Goal: Book appointment/travel/reservation

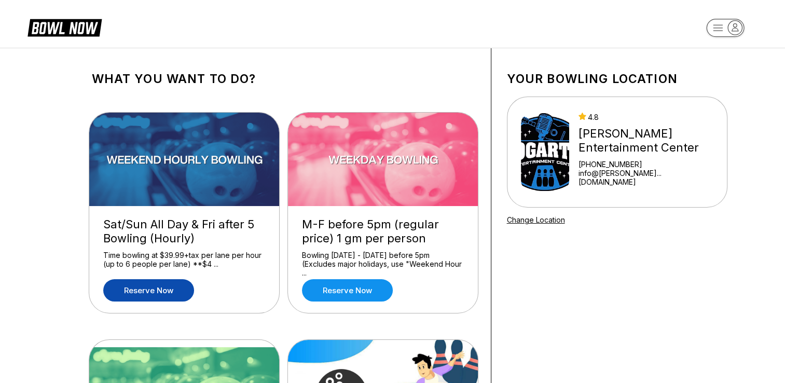
click at [162, 290] on link "Reserve now" at bounding box center [148, 290] width 91 height 22
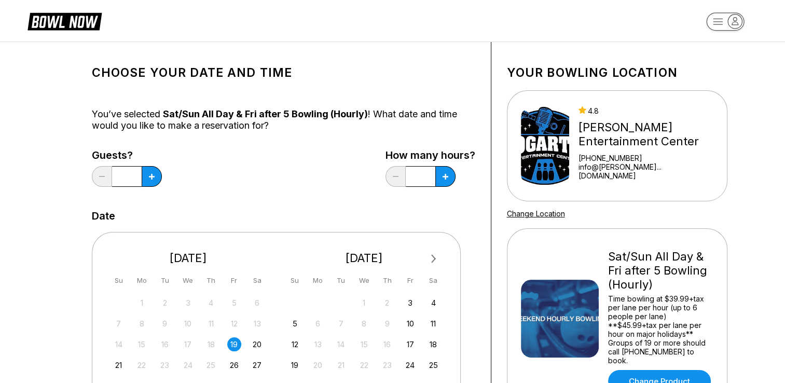
scroll to position [104, 0]
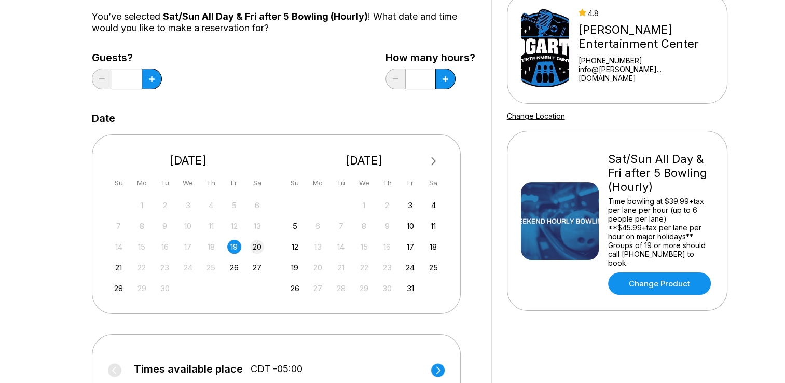
click at [252, 247] on div "20" at bounding box center [257, 247] width 14 height 14
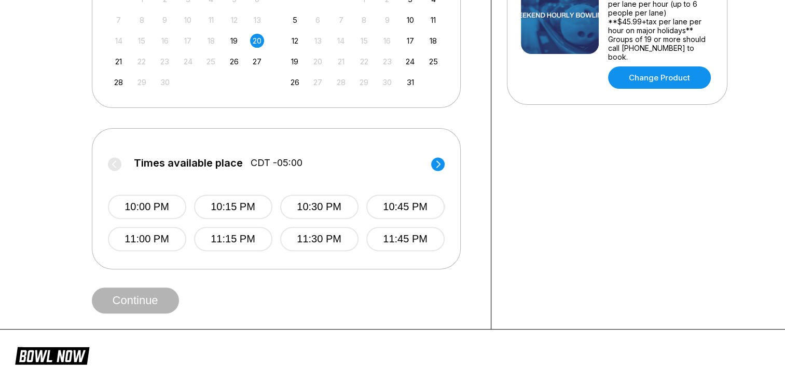
scroll to position [311, 0]
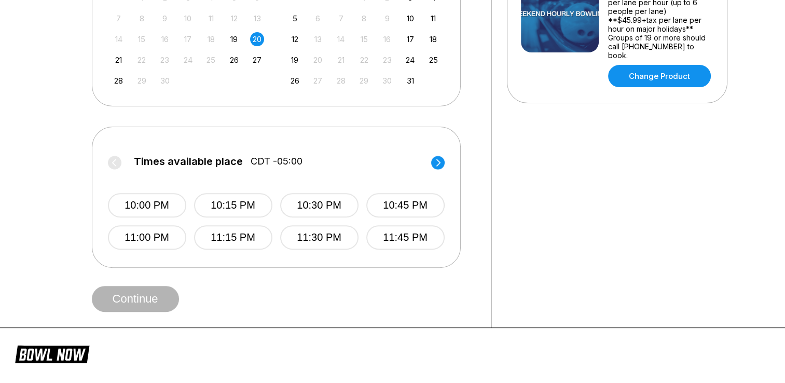
click at [115, 162] on label "Times available place CDT -05:00" at bounding box center [276, 164] width 337 height 17
click at [435, 165] on circle at bounding box center [437, 162] width 13 height 13
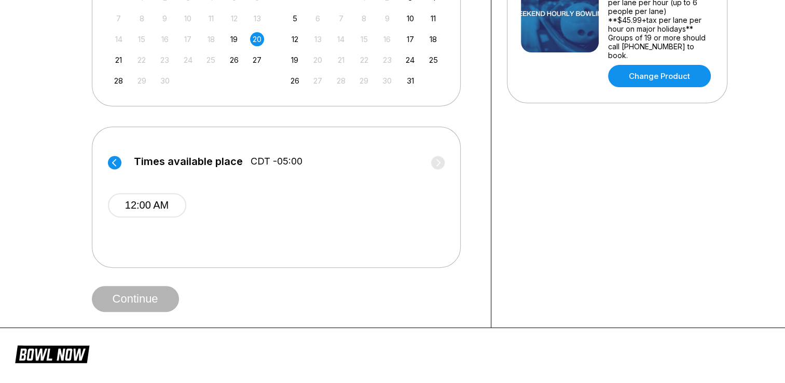
click at [121, 163] on label "Times available place CDT -05:00" at bounding box center [276, 164] width 337 height 17
click at [112, 160] on circle at bounding box center [114, 162] width 13 height 13
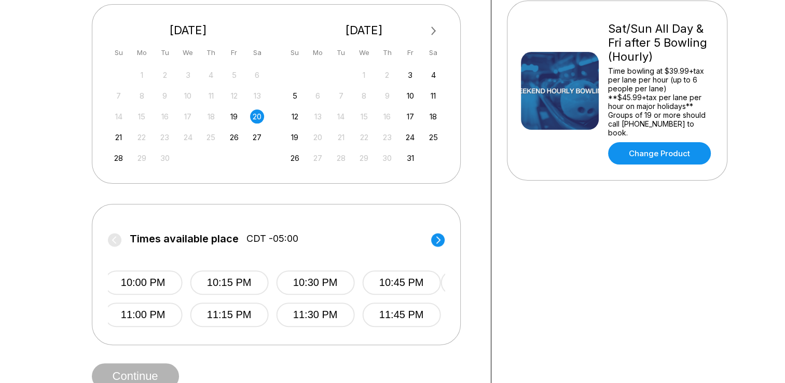
scroll to position [207, 0]
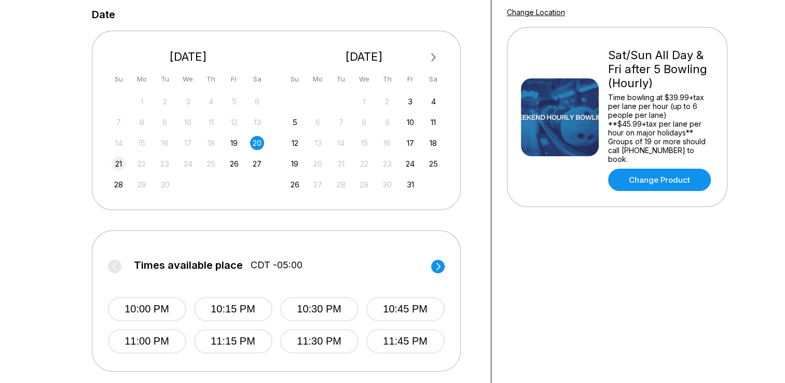
click at [114, 163] on div "21" at bounding box center [119, 164] width 14 height 14
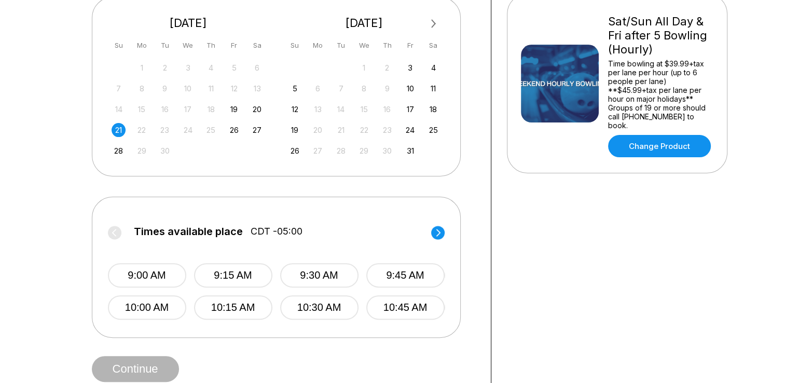
scroll to position [259, 0]
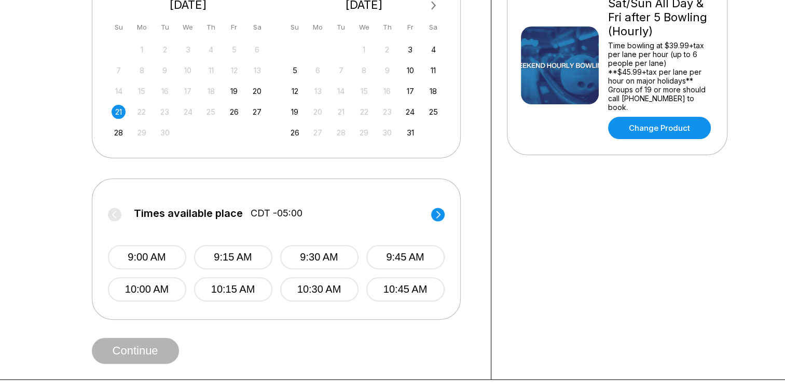
click at [433, 219] on icon at bounding box center [437, 214] width 13 height 14
click at [432, 217] on circle at bounding box center [437, 213] width 13 height 13
click at [116, 213] on circle at bounding box center [114, 213] width 13 height 13
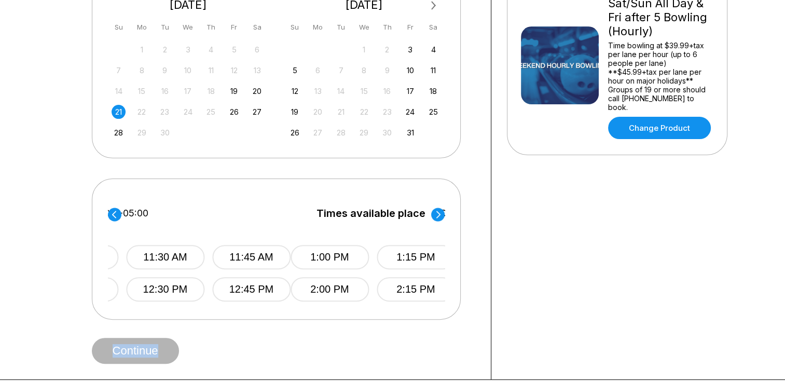
click at [116, 213] on circle at bounding box center [114, 213] width 13 height 13
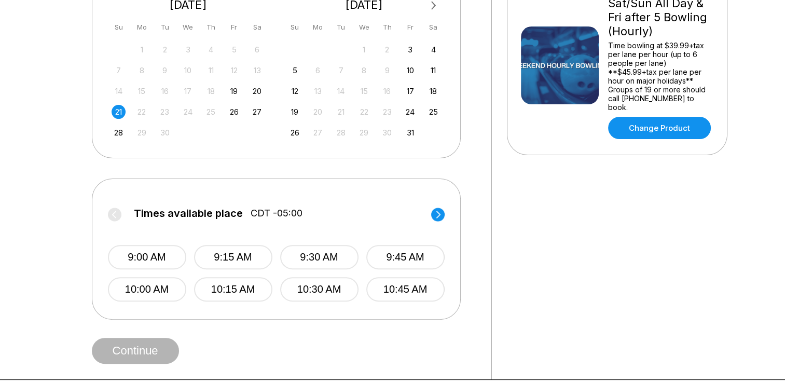
click at [435, 219] on circle at bounding box center [437, 213] width 13 height 13
click at [116, 217] on circle at bounding box center [114, 213] width 13 height 13
click at [158, 286] on button "10:00 AM" at bounding box center [147, 289] width 78 height 24
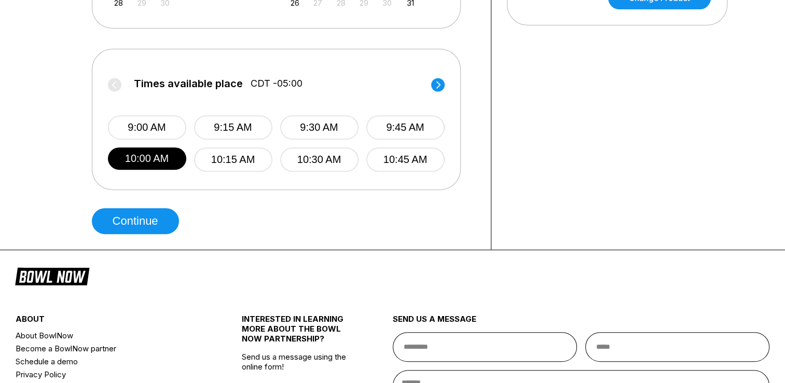
scroll to position [415, 0]
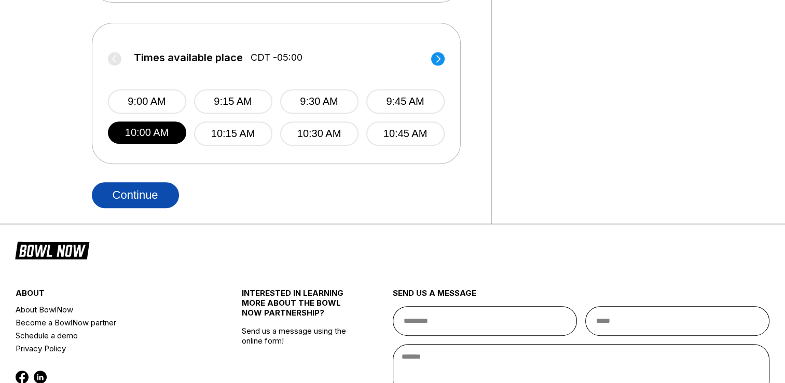
click at [156, 195] on button "Continue" at bounding box center [135, 195] width 87 height 26
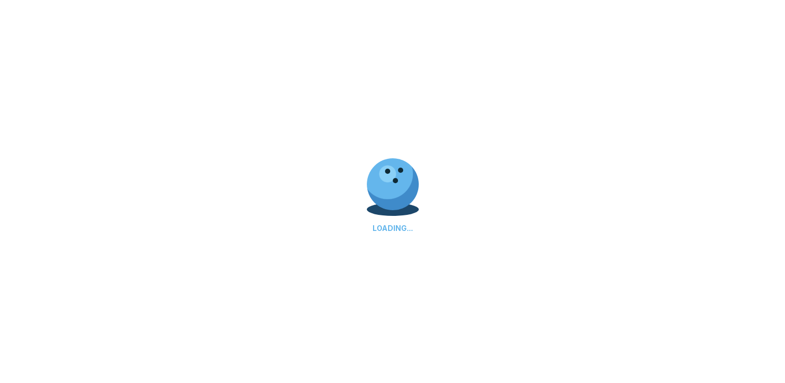
select select "**"
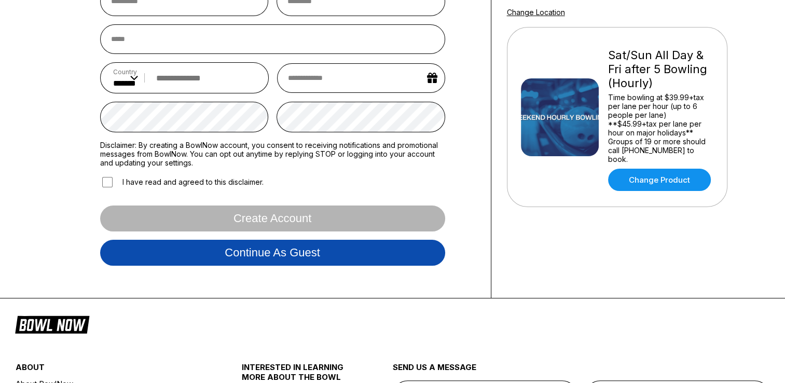
click at [180, 253] on button "Continue as guest" at bounding box center [272, 253] width 345 height 26
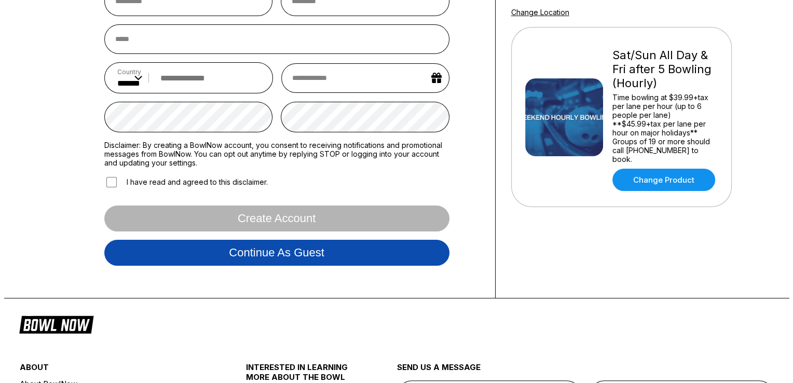
scroll to position [193, 0]
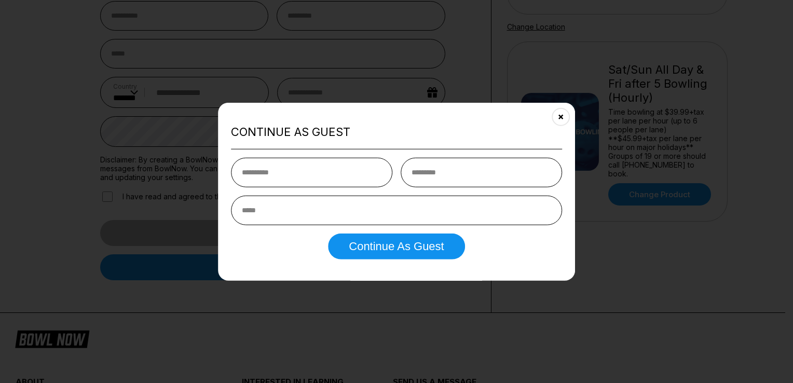
click at [340, 177] on input "text" at bounding box center [311, 172] width 161 height 30
type input "*"
type input "**********"
click at [328, 233] on button "Continue as Guest" at bounding box center [396, 246] width 136 height 26
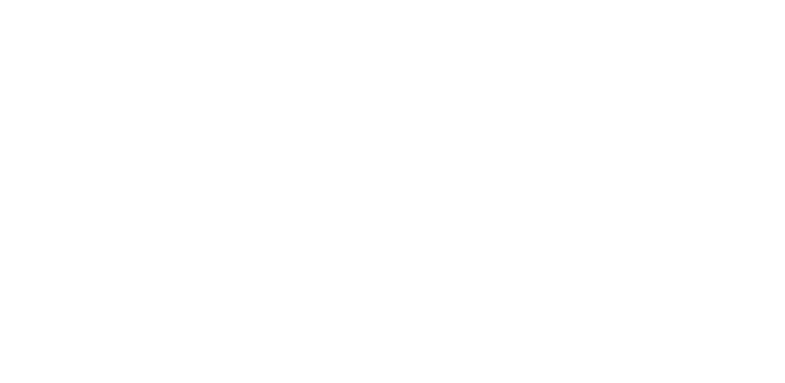
scroll to position [0, 0]
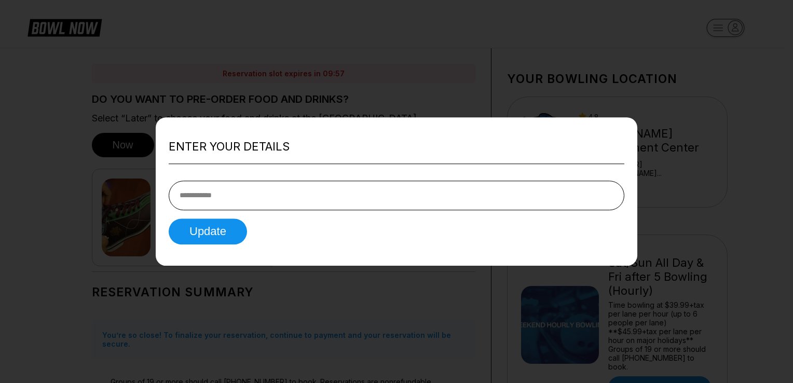
click at [301, 197] on input "tel" at bounding box center [396, 195] width 455 height 30
type input "**********"
click at [210, 233] on button "Update" at bounding box center [208, 231] width 78 height 26
